Goal: Navigation & Orientation: Go to known website

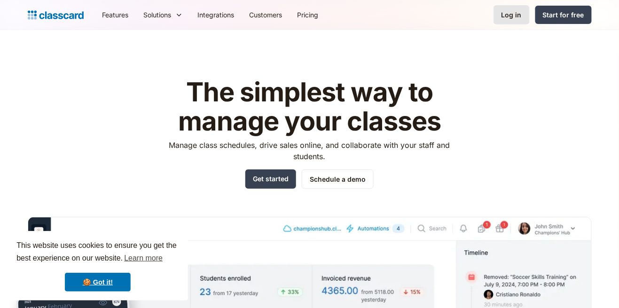
click at [513, 16] on div "Log in" at bounding box center [511, 15] width 20 height 10
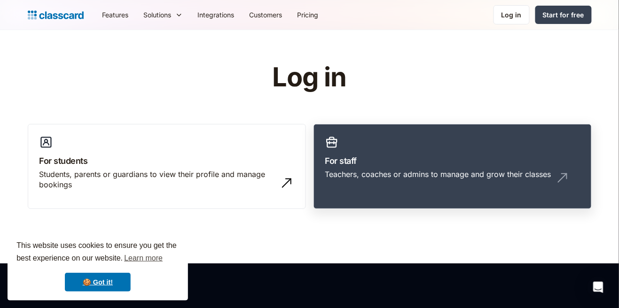
click at [519, 180] on div "Teachers, coaches or admins to manage and grow their classes" at bounding box center [452, 178] width 255 height 18
